Goal: Navigation & Orientation: Find specific page/section

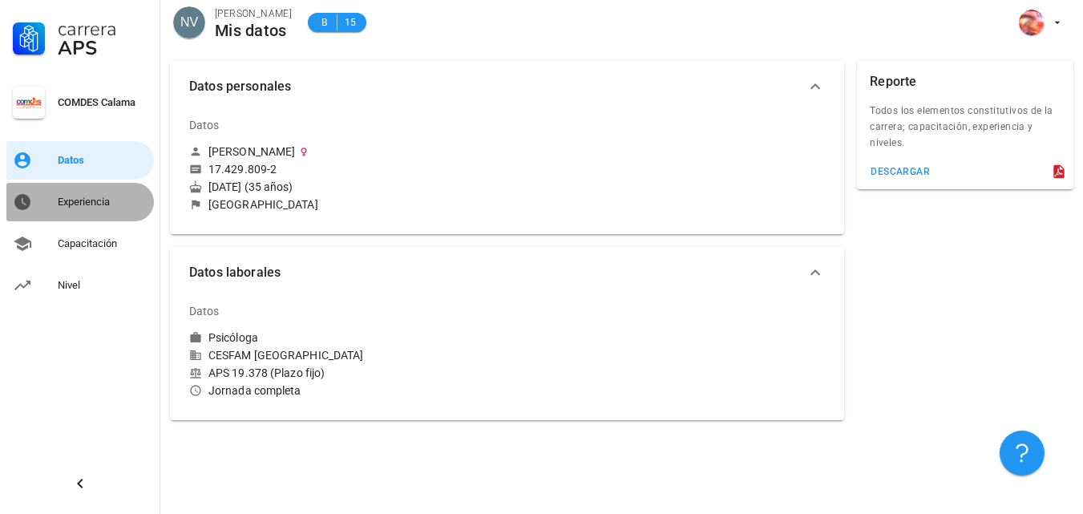
click at [82, 204] on div "Experiencia" at bounding box center [103, 202] width 90 height 13
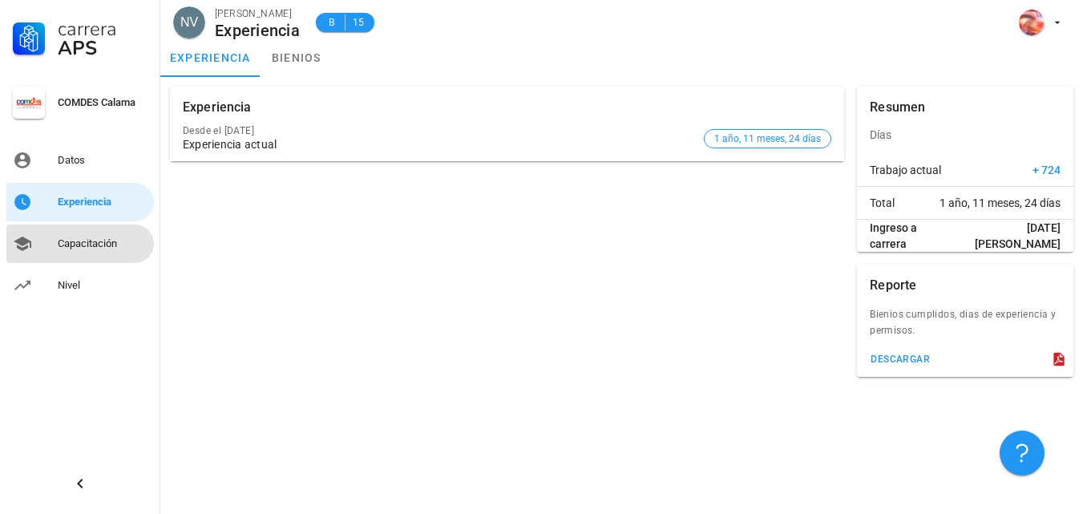
click at [79, 239] on div "Capacitación" at bounding box center [103, 243] width 90 height 13
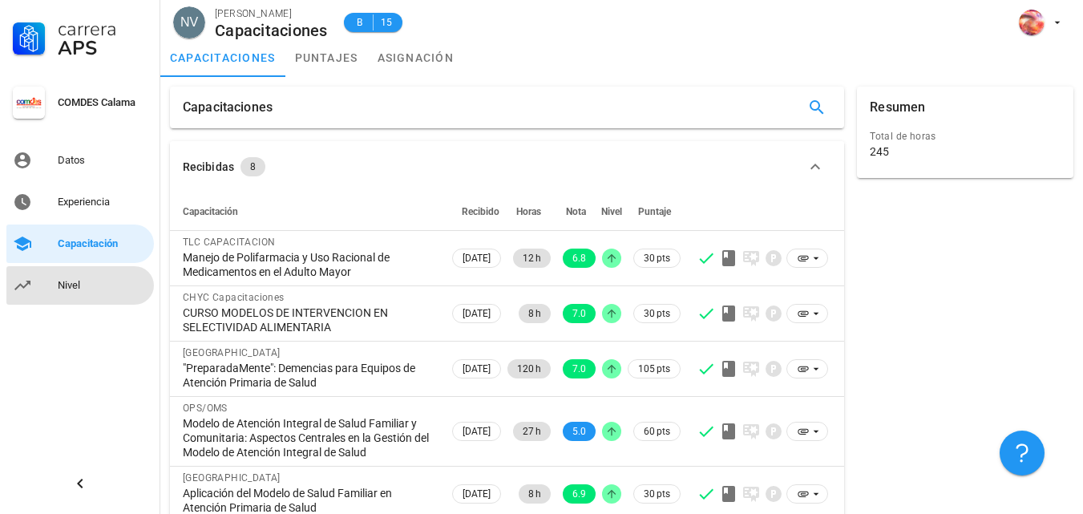
click at [70, 285] on div "Nivel" at bounding box center [103, 285] width 90 height 13
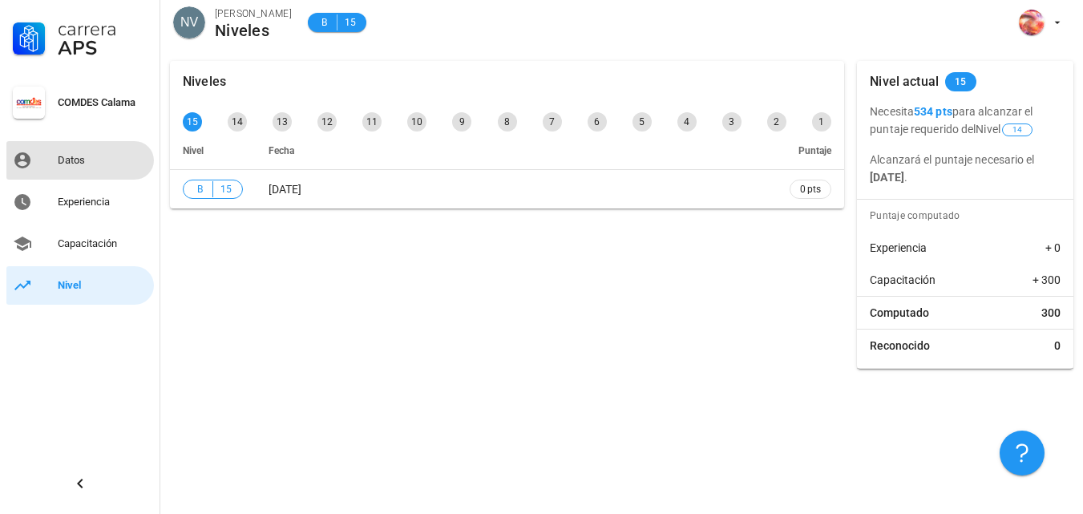
click at [85, 159] on div "Datos" at bounding box center [103, 160] width 90 height 13
